Goal: Subscribe to service/newsletter

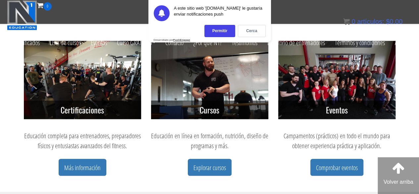
scroll to position [279, 0]
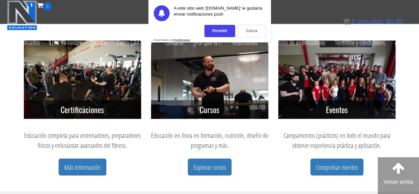
click at [273, 72] on div "Eventos Campamentos (prácticos) en todo el mundo para obtener experiencia práct…" at bounding box center [336, 115] width 127 height 151
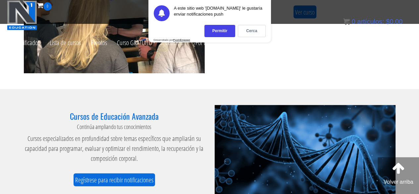
scroll to position [725, 0]
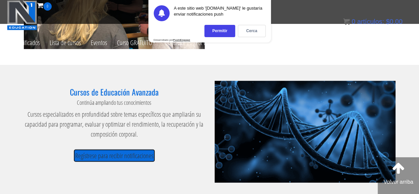
click at [135, 151] on font "Regístrese para recibir notificaciones" at bounding box center [114, 155] width 78 height 9
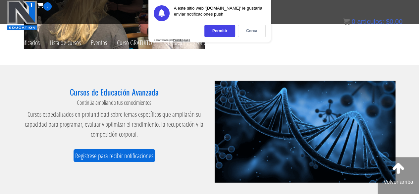
click at [256, 111] on img at bounding box center [305, 132] width 181 height 102
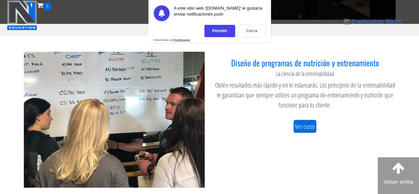
scroll to position [587, 0]
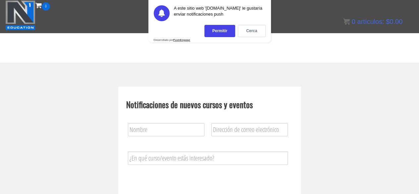
click at [249, 31] on font "Cerca" at bounding box center [251, 31] width 11 height 5
